Goal: Transaction & Acquisition: Subscribe to service/newsletter

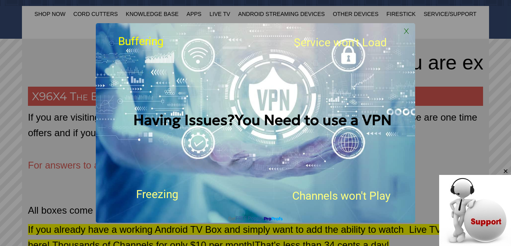
click at [405, 33] on span "X" at bounding box center [407, 31] width 12 height 12
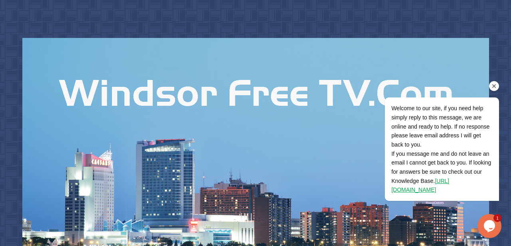
scroll to position [21, 0]
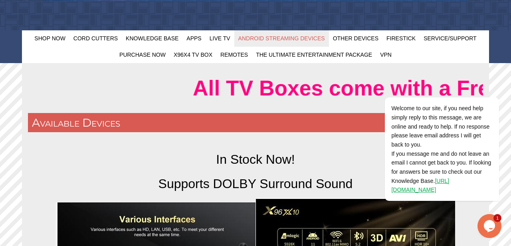
scroll to position [251, 0]
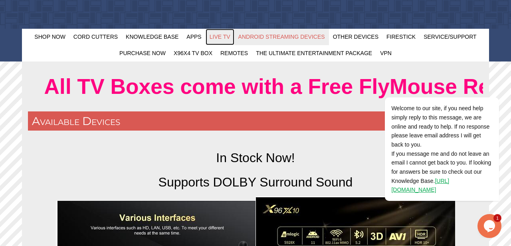
click at [220, 37] on span "Live TV" at bounding box center [220, 37] width 21 height 6
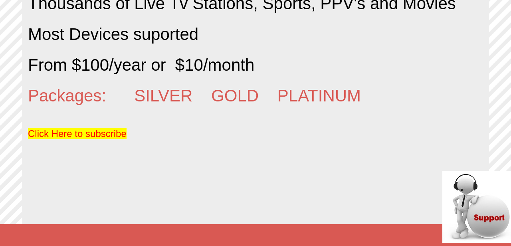
scroll to position [578, 0]
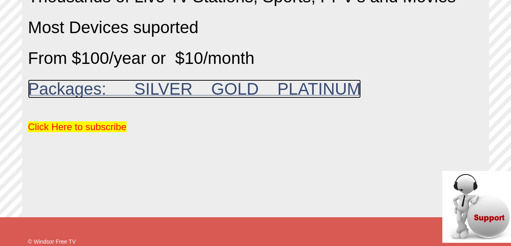
click at [177, 91] on span "Packages: SILVER GOLD PLATINUM" at bounding box center [194, 89] width 333 height 19
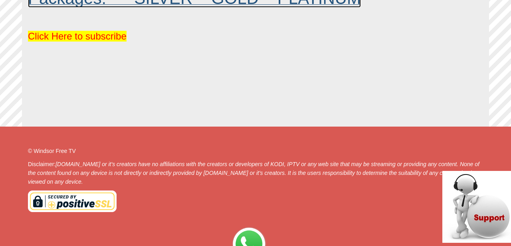
scroll to position [670, 0]
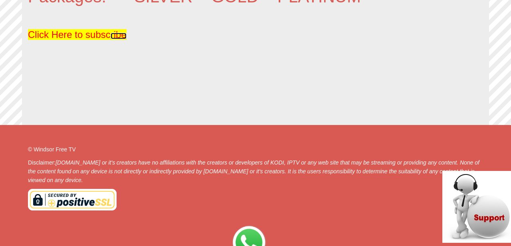
click at [114, 38] on span "ribe" at bounding box center [119, 34] width 16 height 11
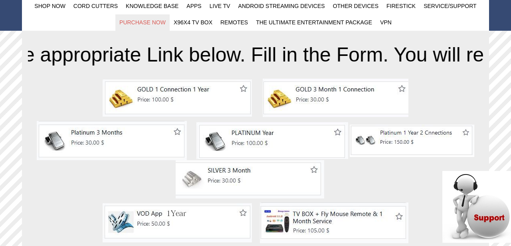
scroll to position [281, 0]
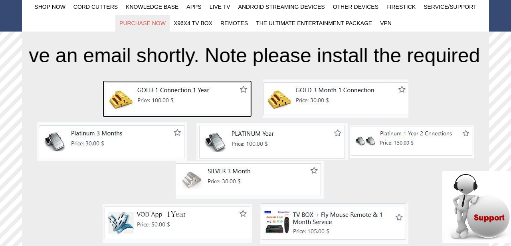
click at [174, 101] on img at bounding box center [177, 98] width 149 height 37
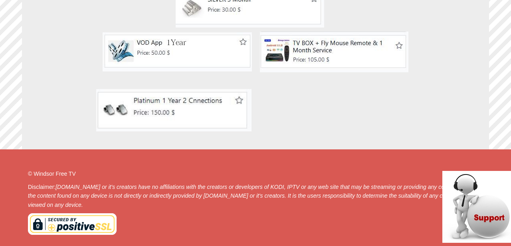
scroll to position [453, 0]
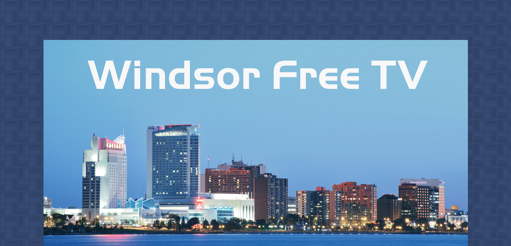
scroll to position [670, 0]
